Goal: Information Seeking & Learning: Compare options

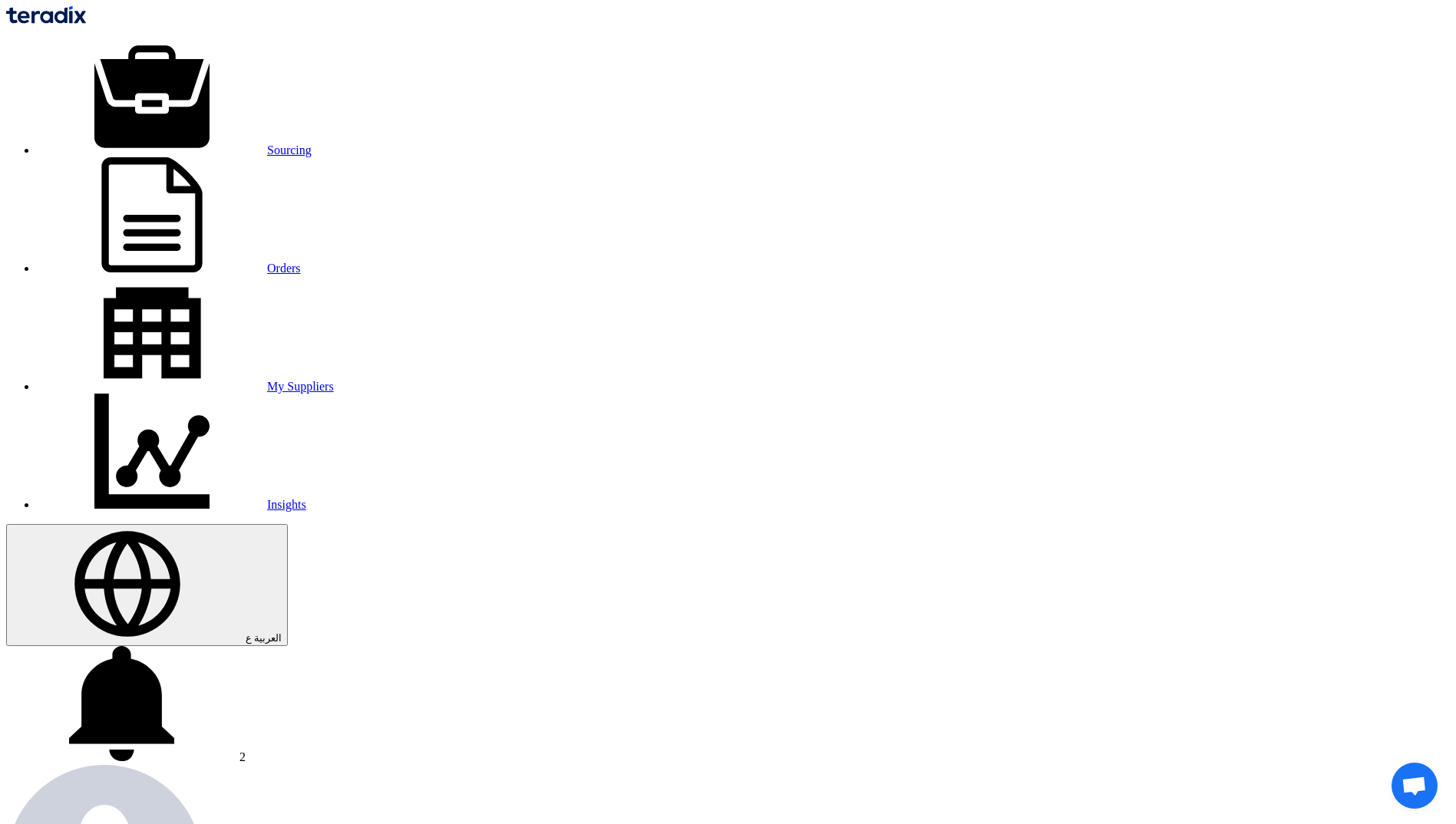
click at [312, 143] on link "Sourcing" at bounding box center [174, 149] width 274 height 13
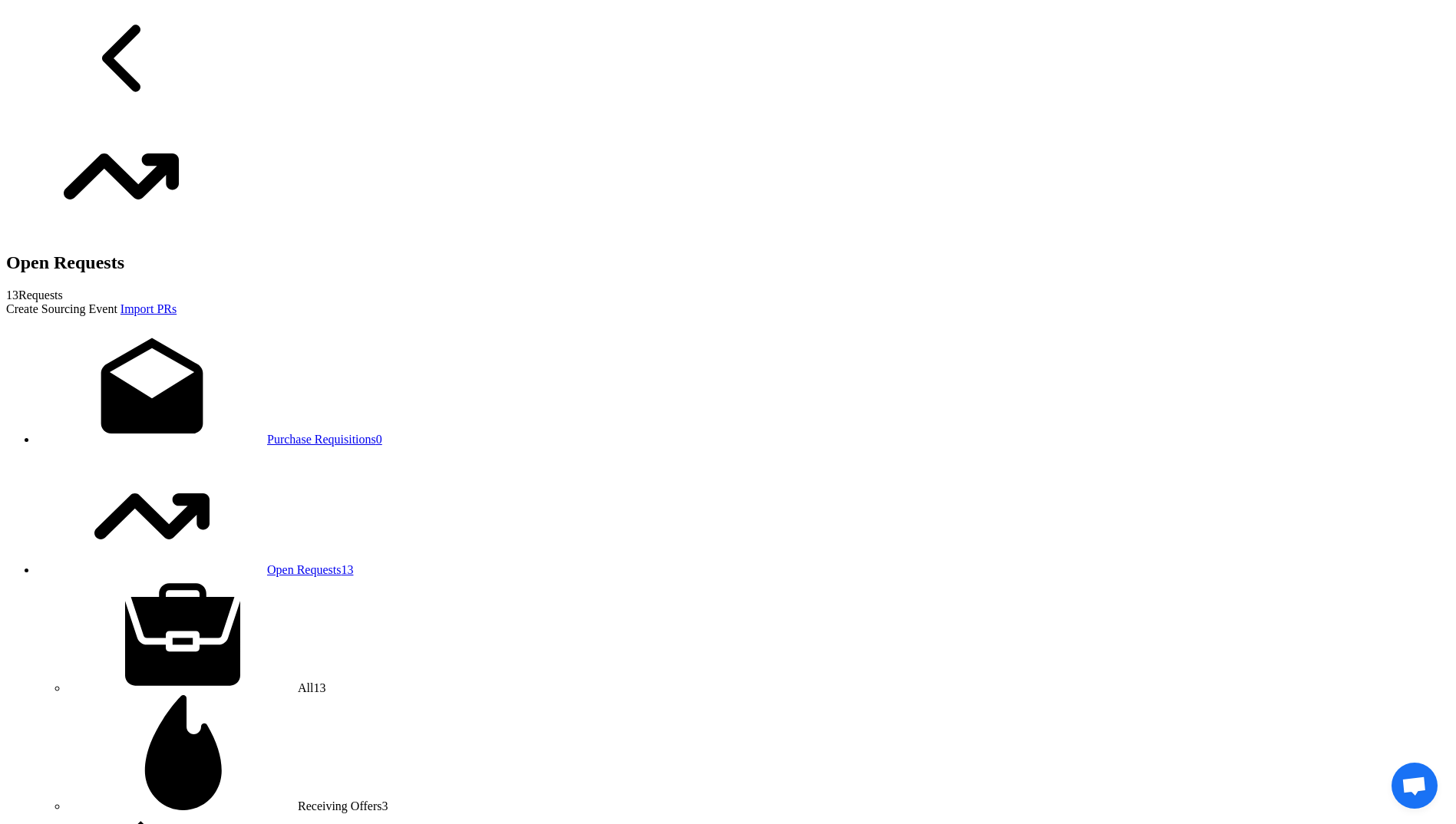
scroll to position [1151, 0]
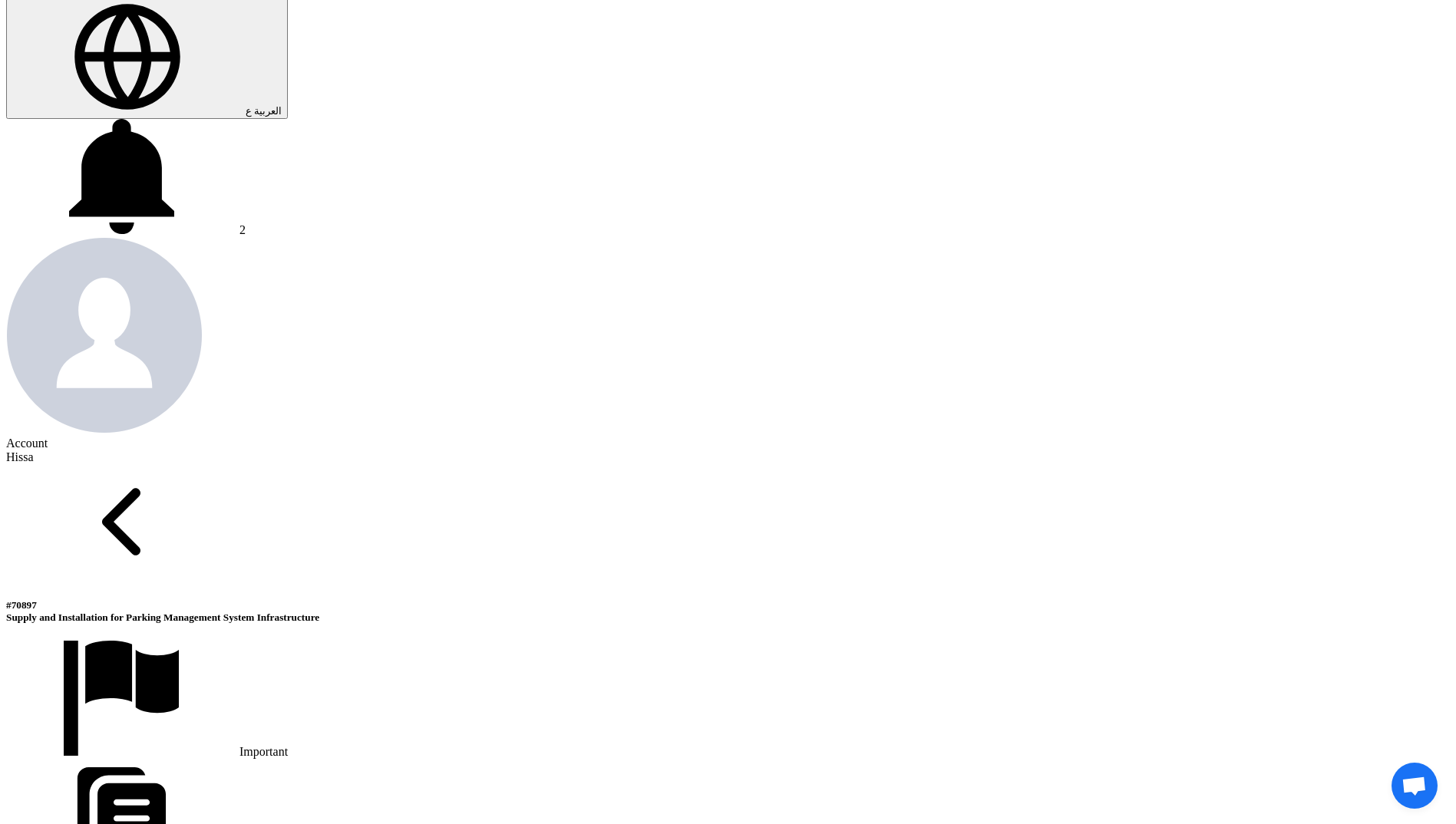
scroll to position [691, 0]
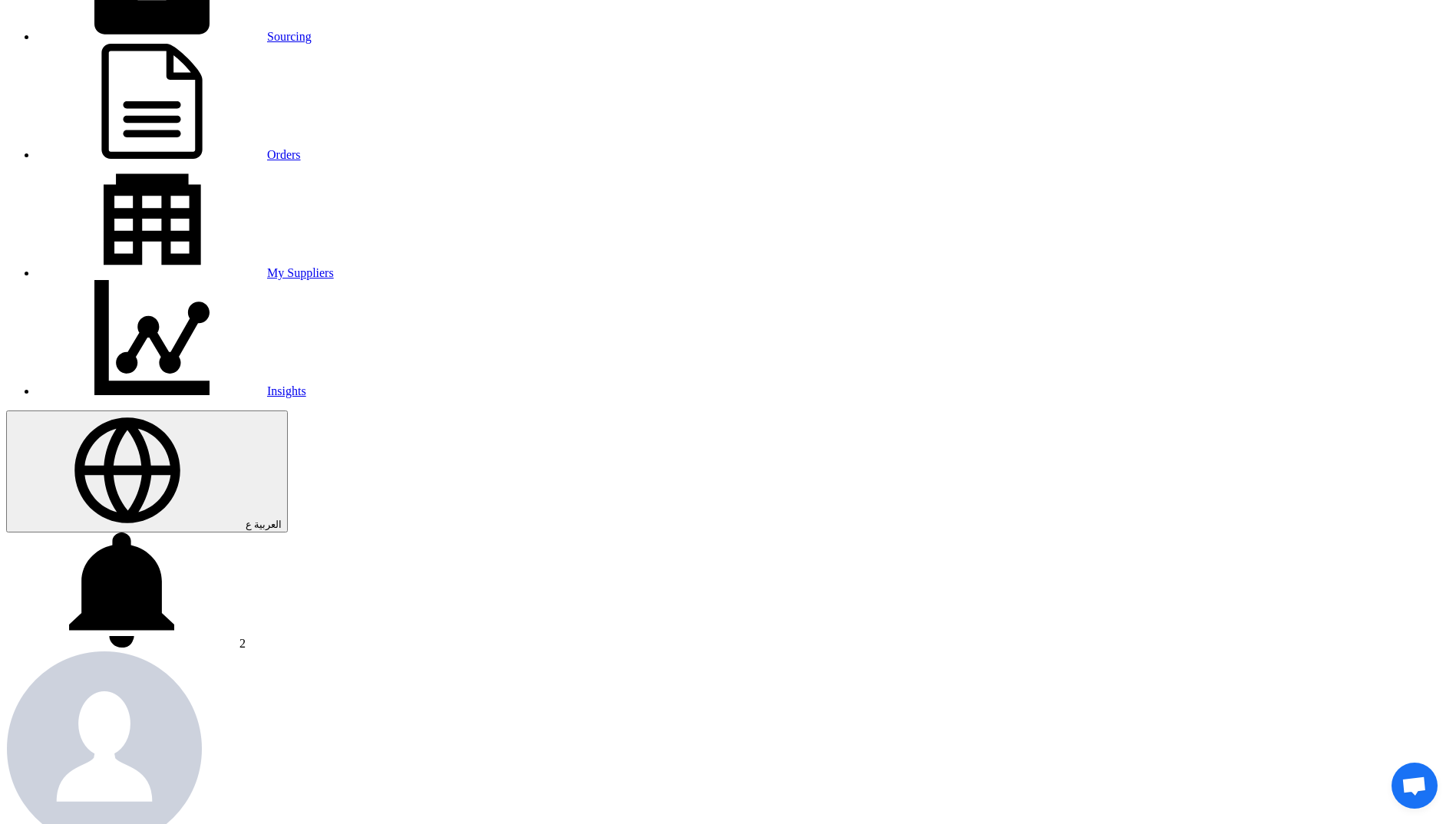
scroll to position [0, 0]
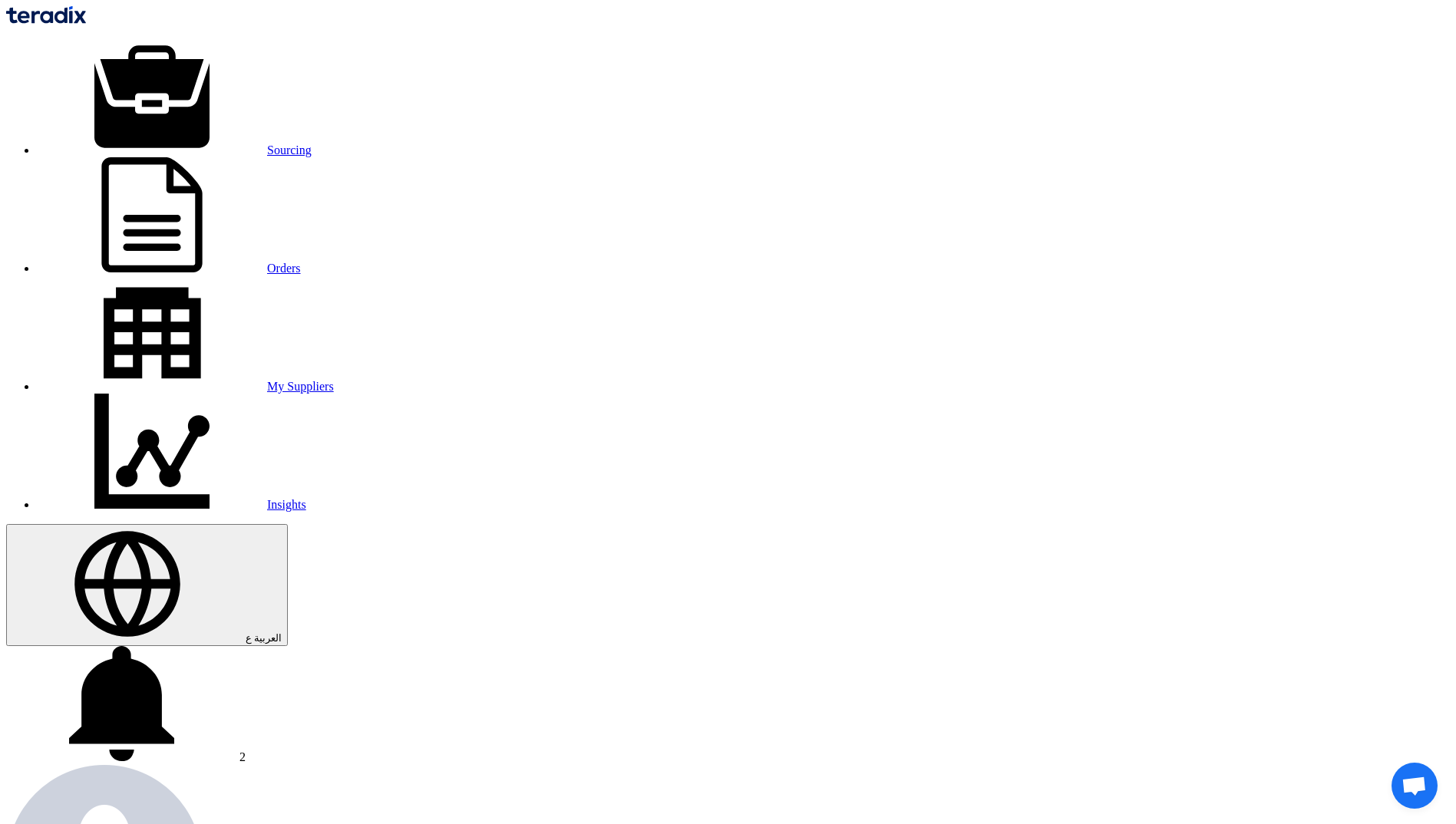
click at [312, 143] on link "Sourcing" at bounding box center [174, 149] width 274 height 13
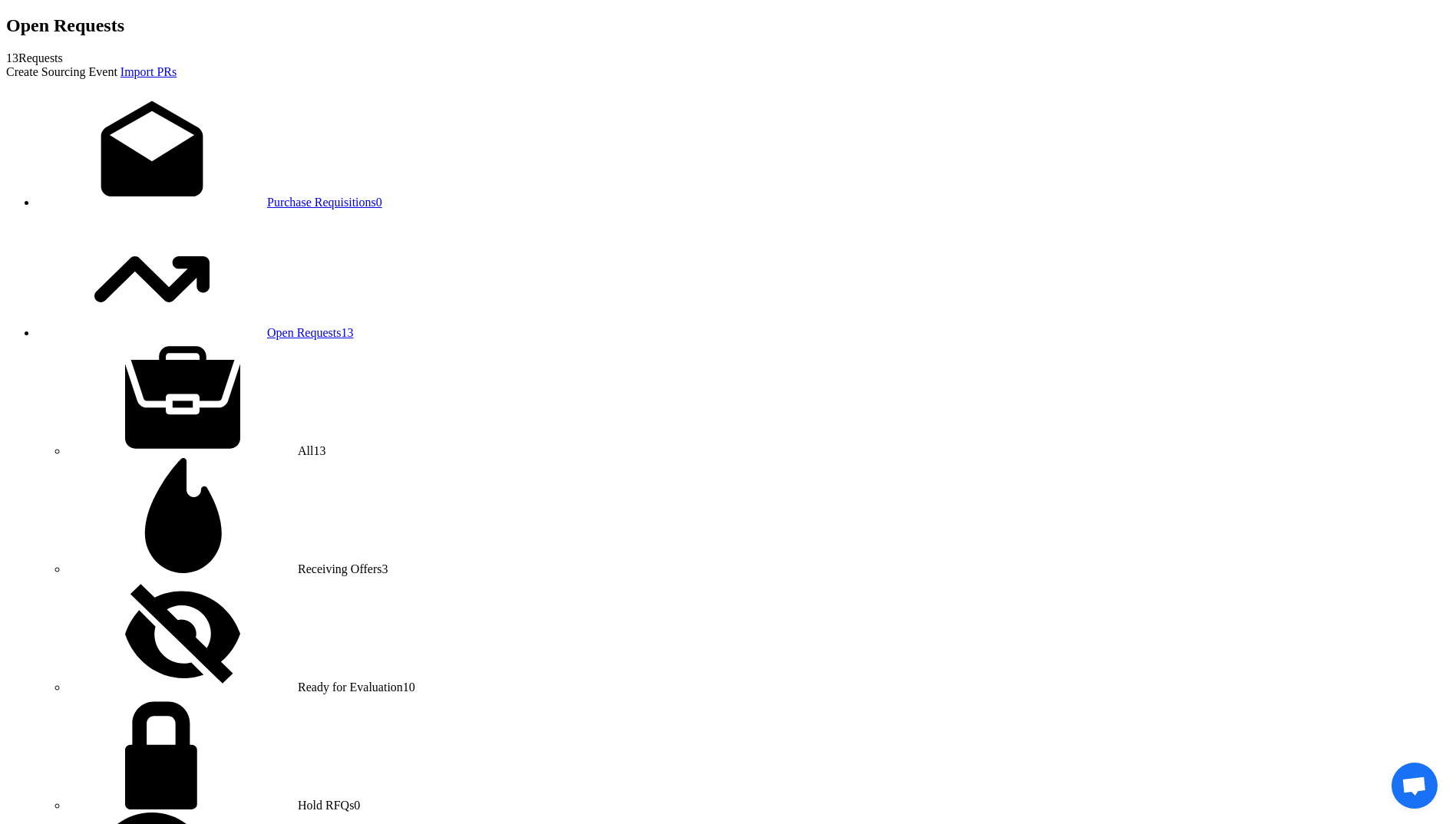
scroll to position [1373, 0]
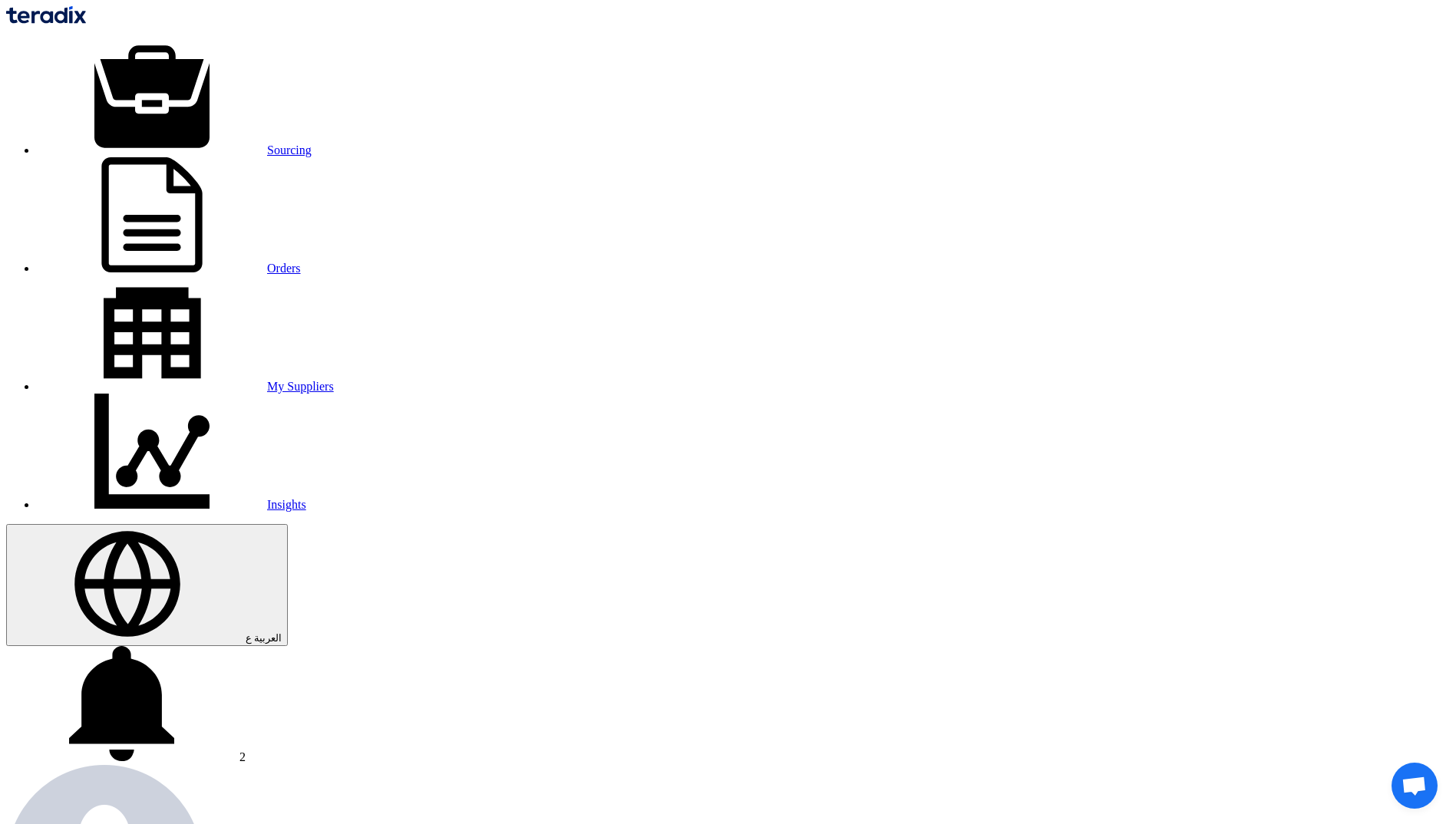
click at [175, 646] on use at bounding box center [122, 703] width 105 height 115
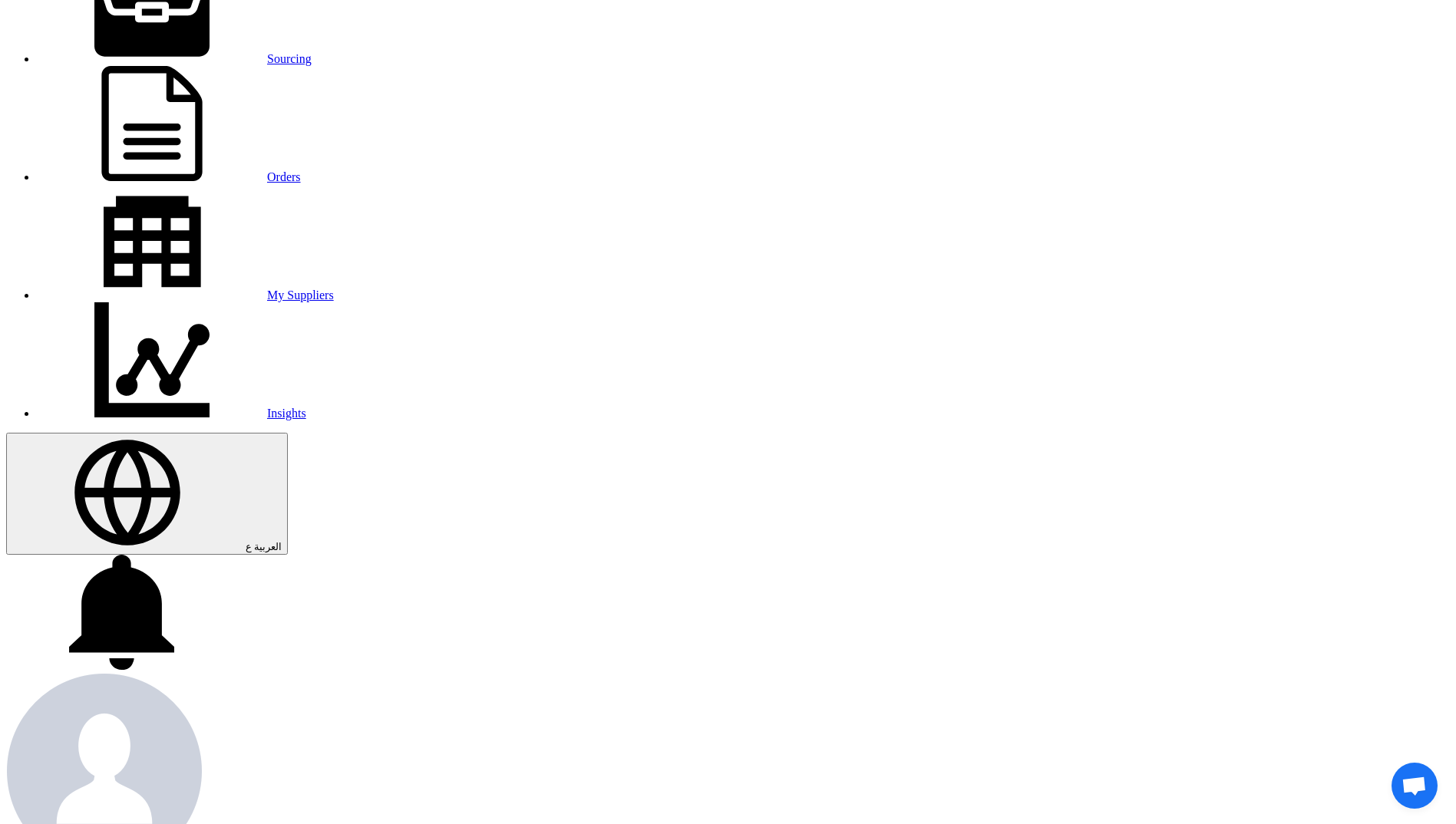
scroll to position [230, 0]
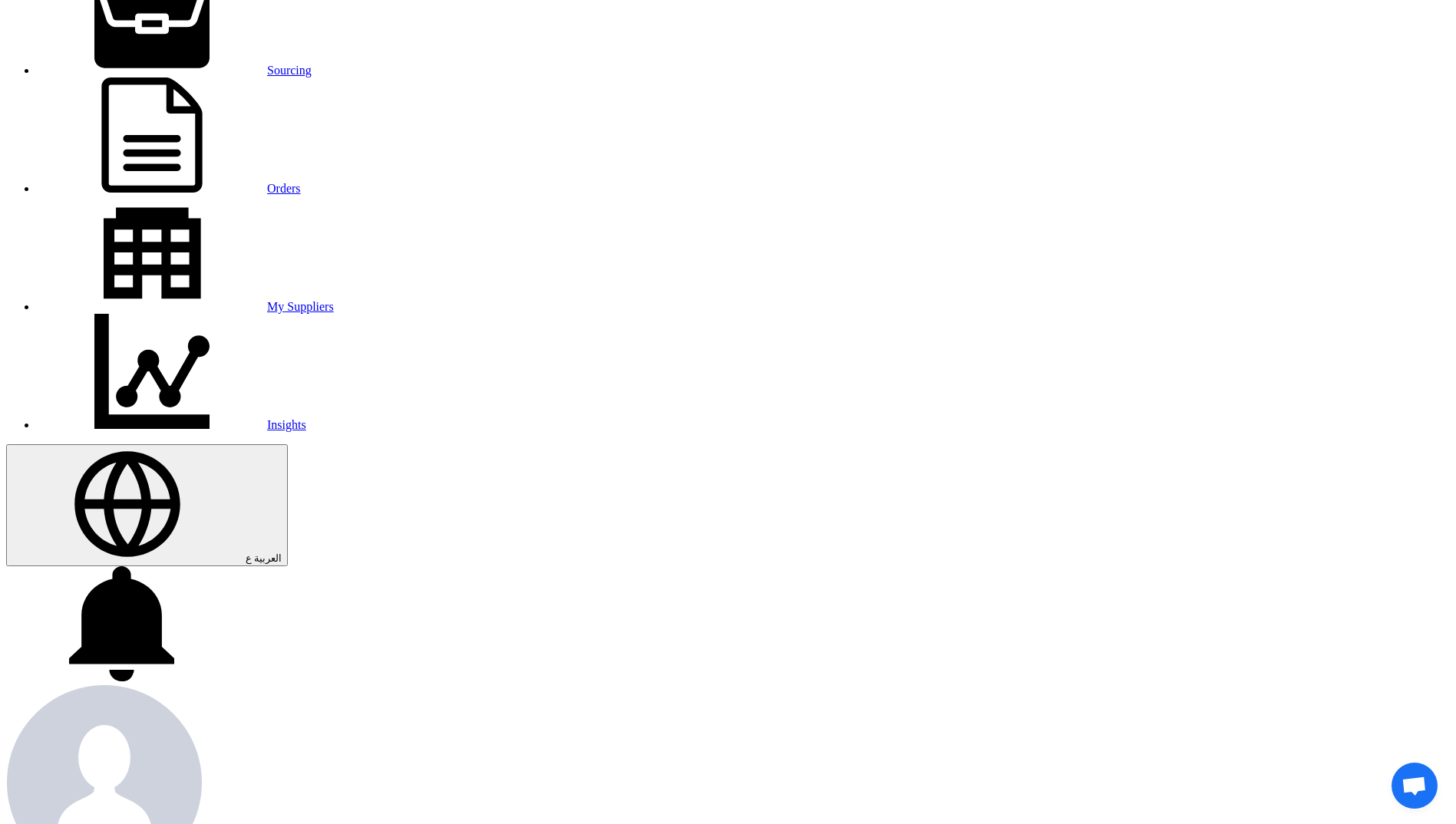
scroll to position [76, 0]
